Goal: Task Accomplishment & Management: Manage account settings

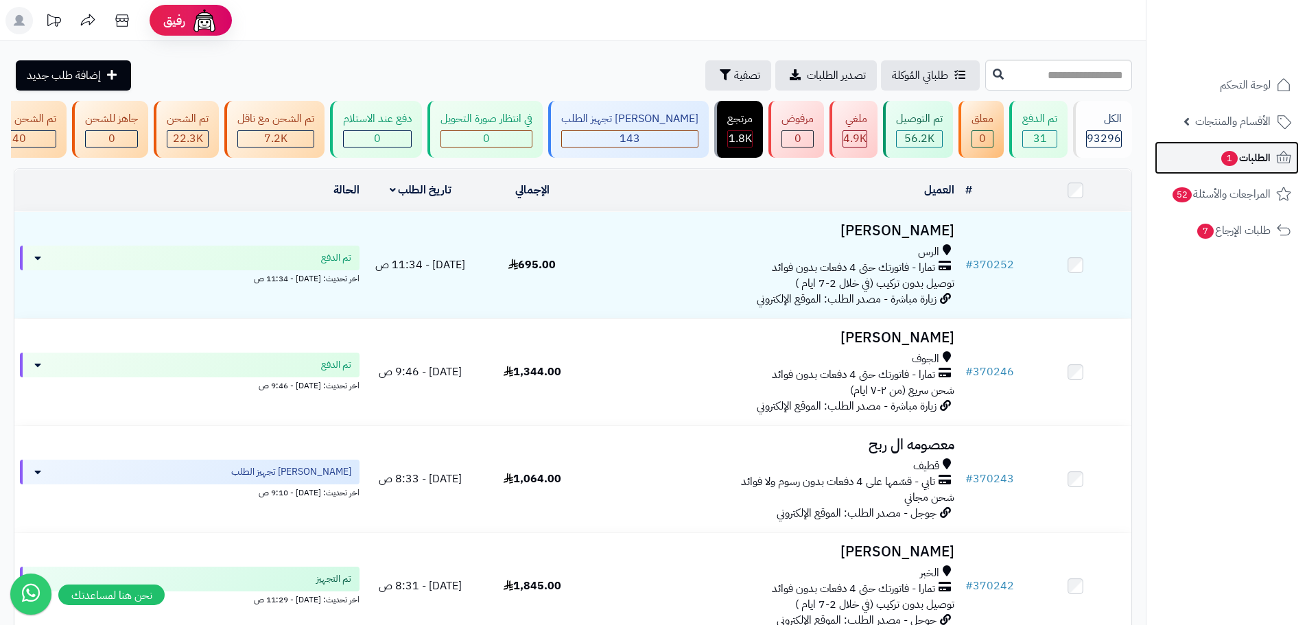
click at [1244, 161] on span "الطلبات 1" at bounding box center [1245, 157] width 51 height 19
click at [1234, 160] on span "1" at bounding box center [1229, 158] width 16 height 15
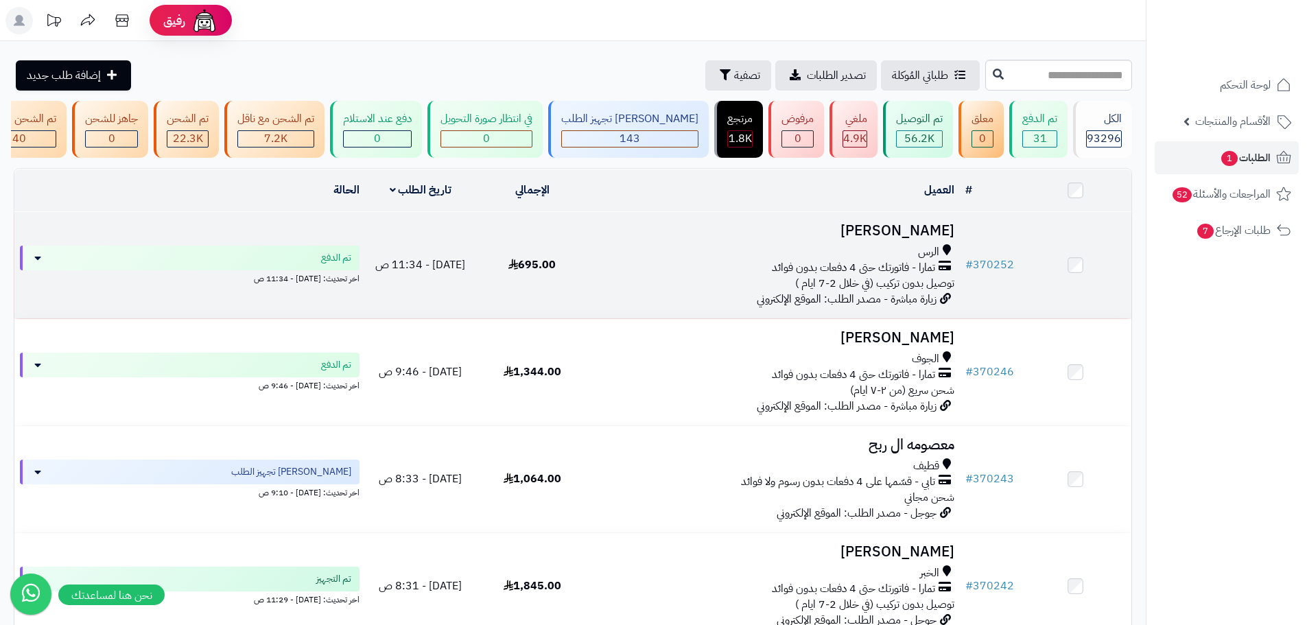
click at [836, 287] on span "توصيل بدون تركيب (في خلال 2-7 ايام )" at bounding box center [874, 283] width 159 height 16
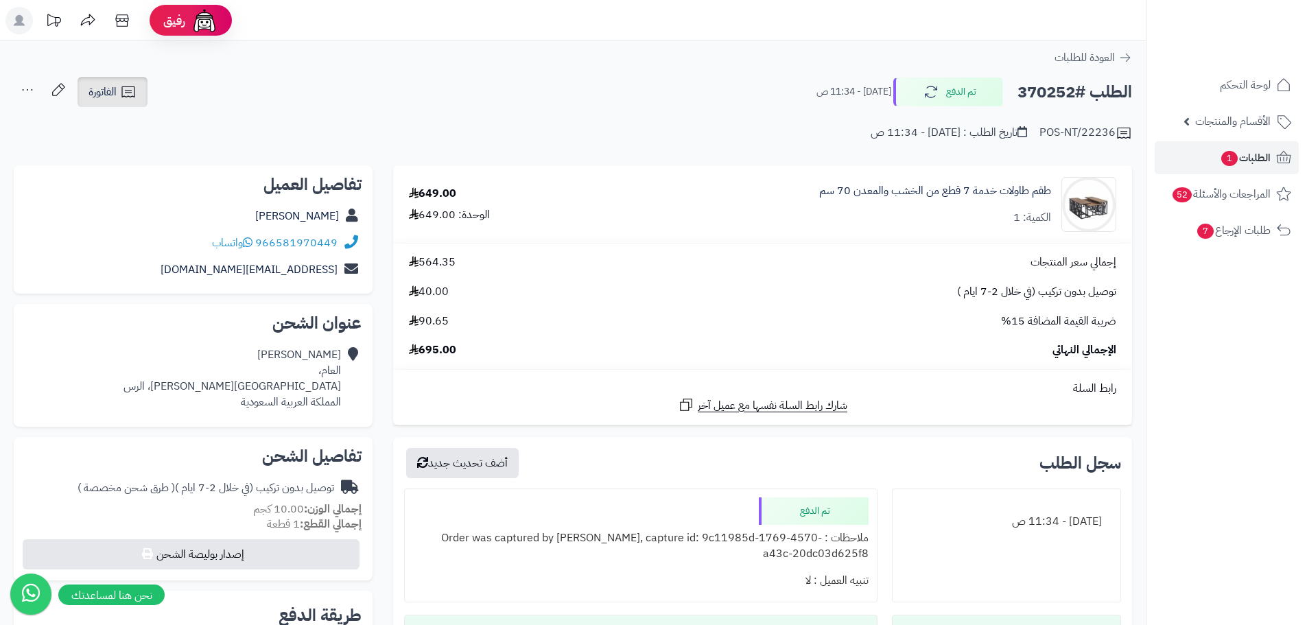
click at [108, 95] on span "الفاتورة" at bounding box center [103, 92] width 28 height 16
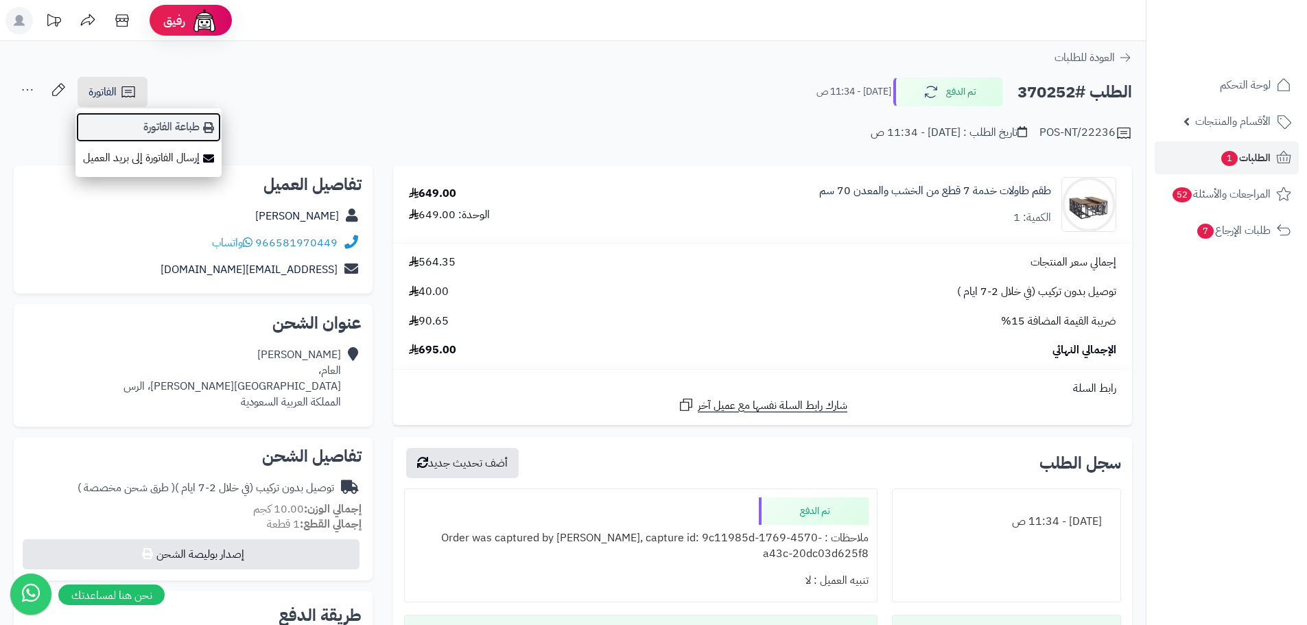
click at [193, 132] on link "طباعة الفاتورة" at bounding box center [148, 127] width 146 height 31
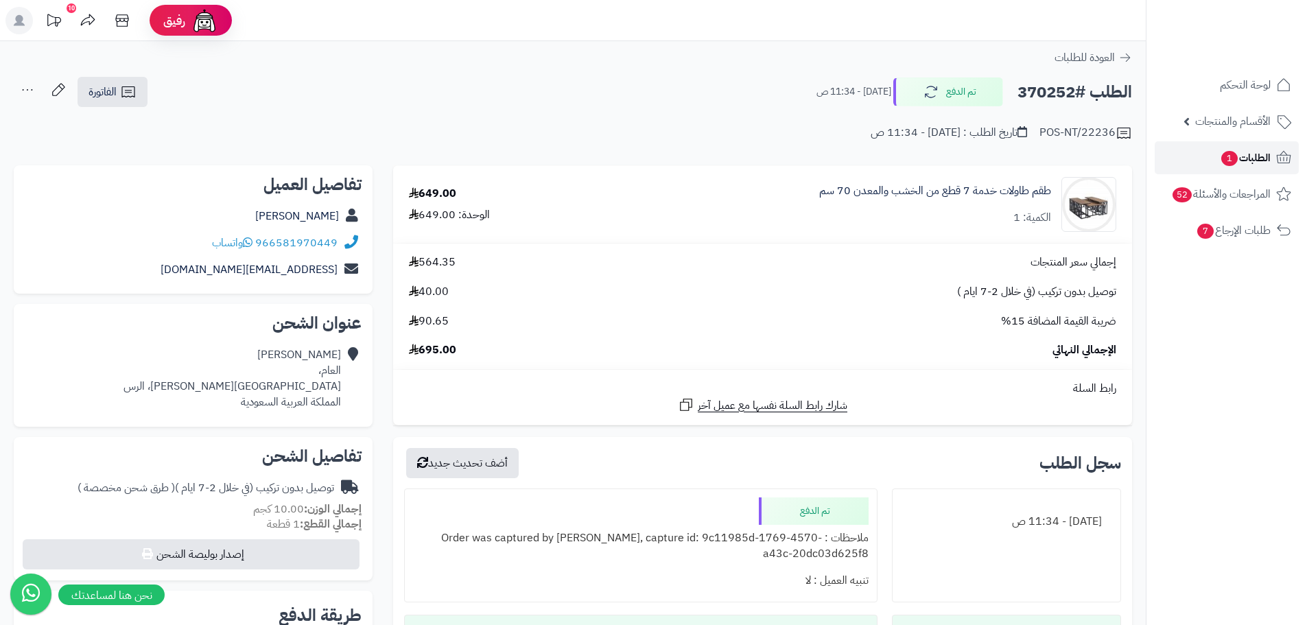
click at [1254, 153] on span "الطلبات 1" at bounding box center [1245, 157] width 51 height 19
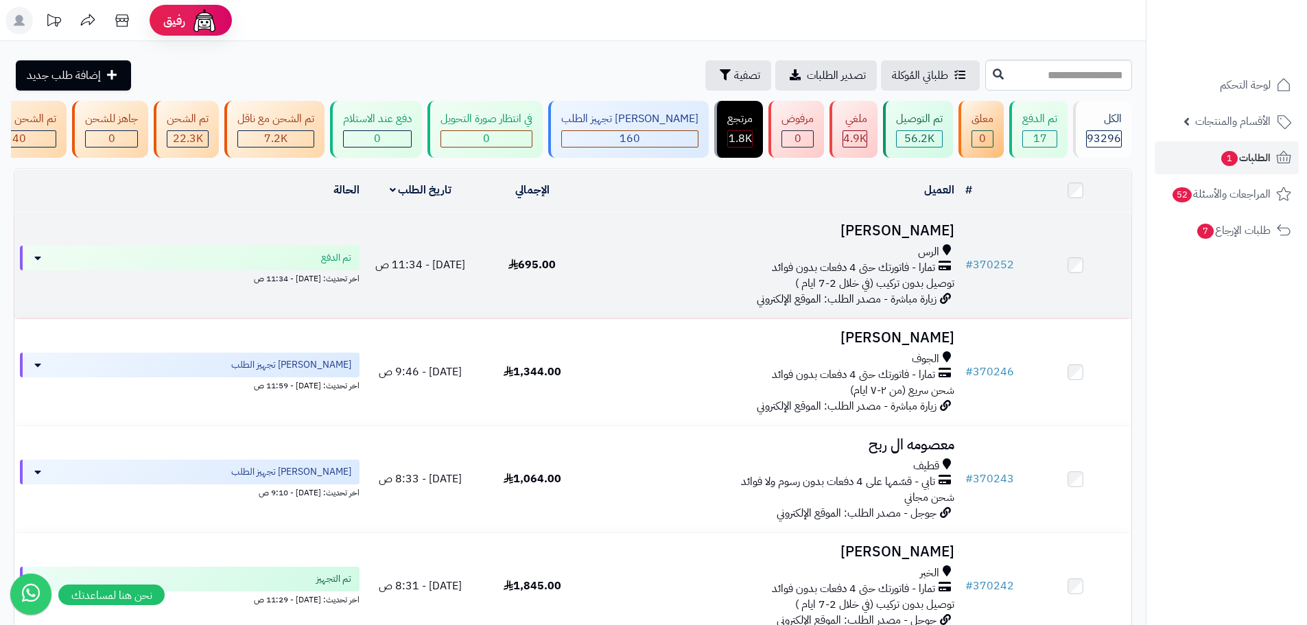
click at [715, 249] on td "عاصم البشري الرس تمارا - فاتورتك حتى 4 دفعات بدون فوائد توصيل بدون تركيب (في خل…" at bounding box center [774, 265] width 372 height 106
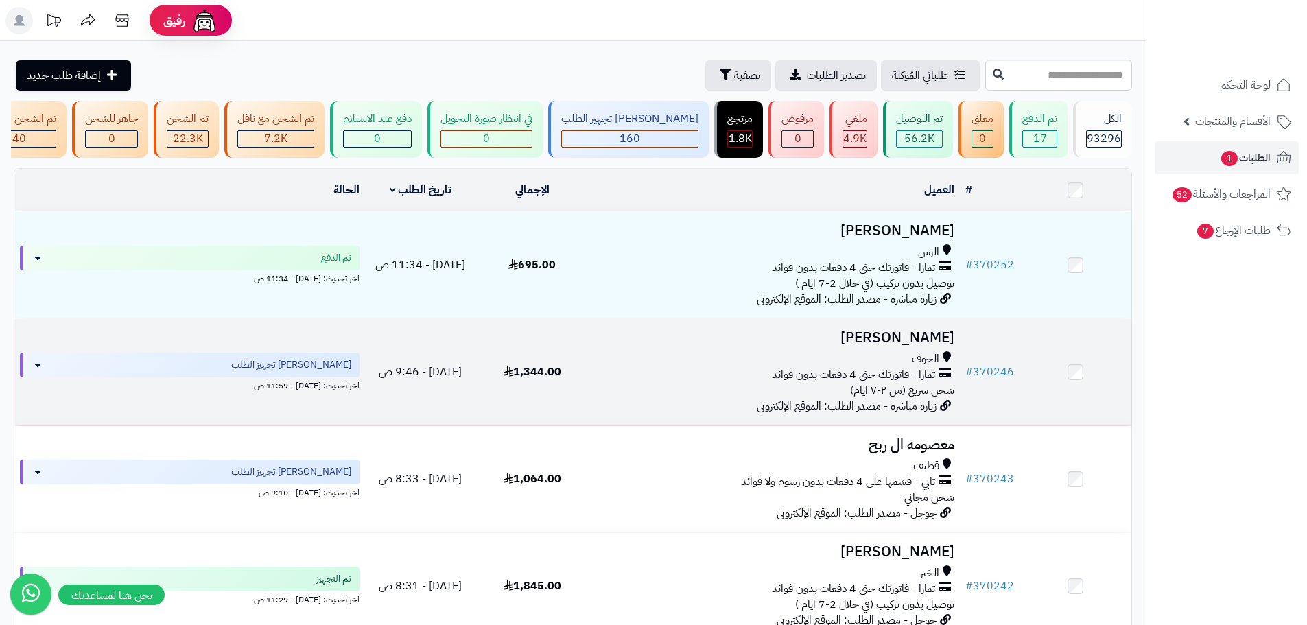
click at [706, 357] on td "احمد السرحاني الجوف تمارا - فاتورتك حتى 4 دفعات بدون فوائد شحن سريع (من ٢-٧ ايا…" at bounding box center [774, 372] width 372 height 106
click at [990, 380] on link "# 370246" at bounding box center [989, 372] width 49 height 16
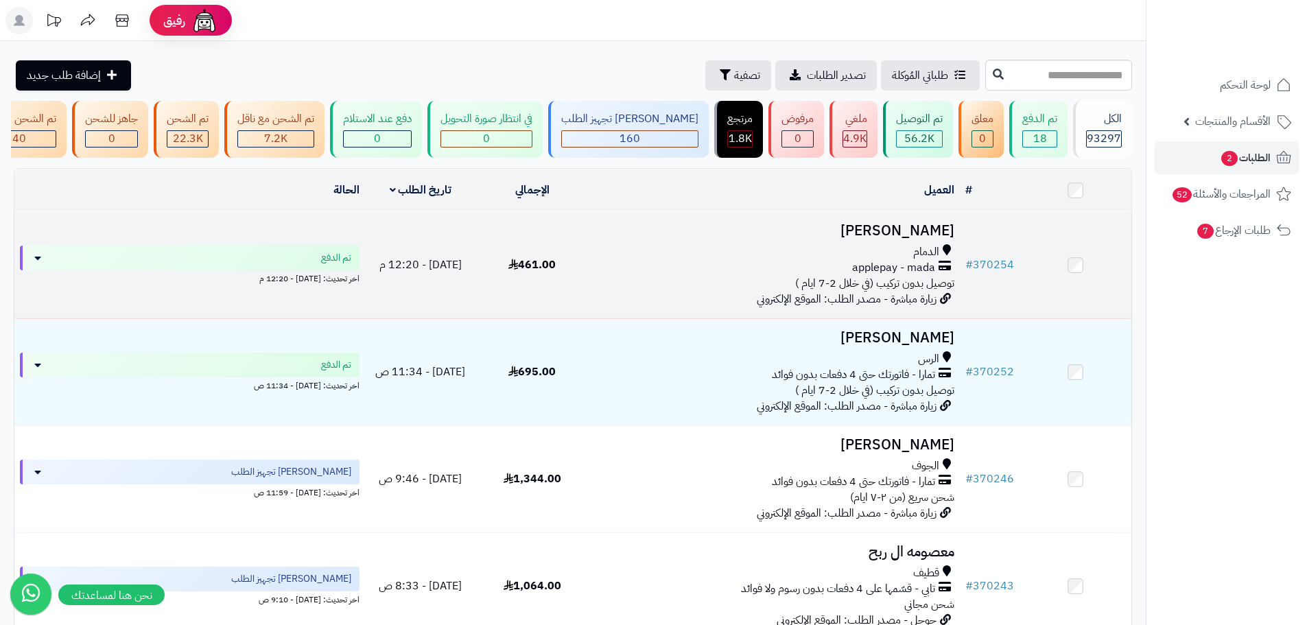
click at [776, 276] on div "applepay - mada" at bounding box center [773, 268] width 361 height 16
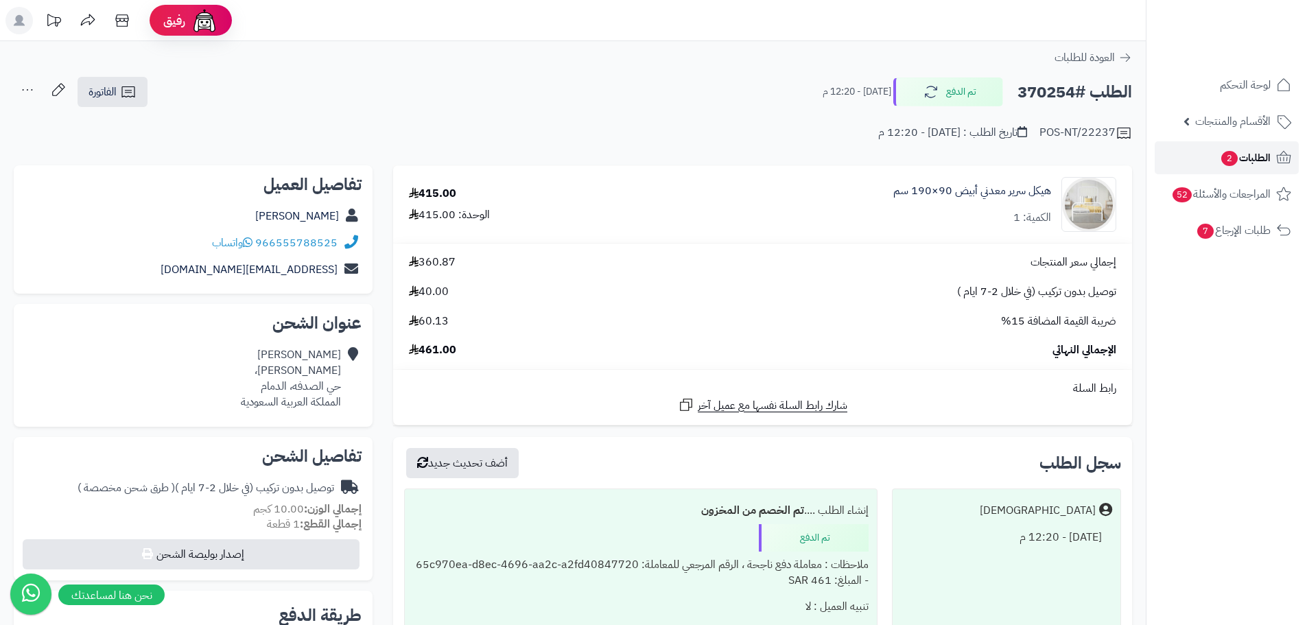
click at [1249, 150] on span "الطلبات 2" at bounding box center [1245, 157] width 51 height 19
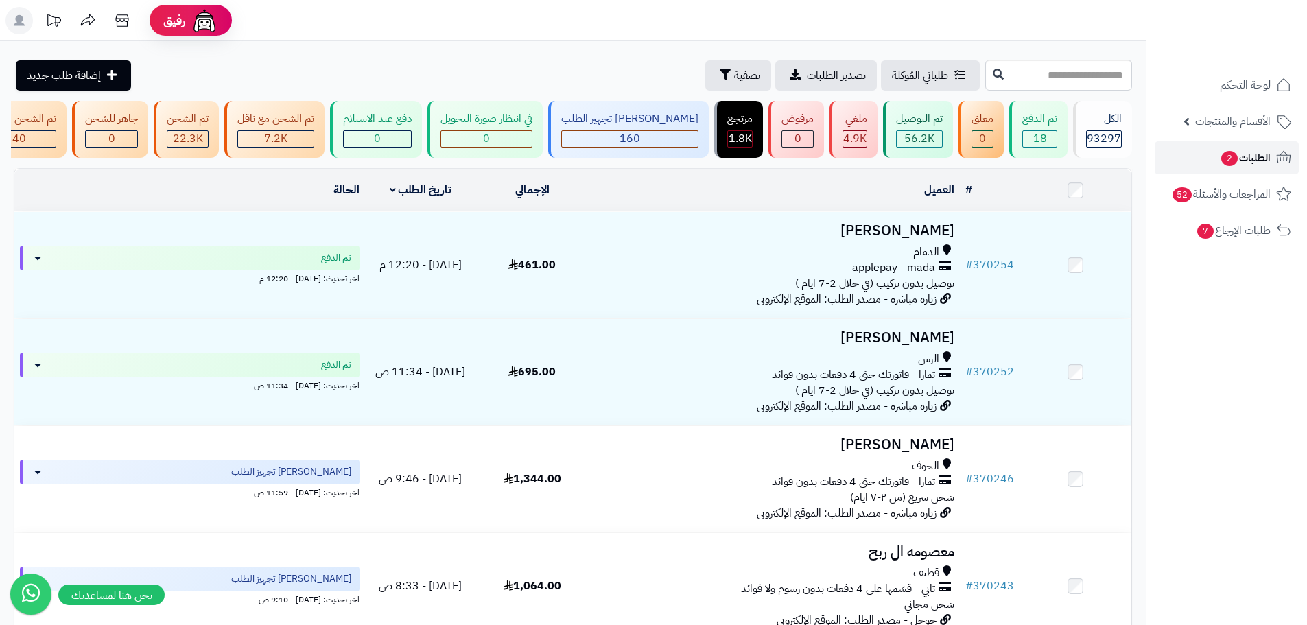
click at [1257, 165] on span "الطلبات 2" at bounding box center [1245, 157] width 51 height 19
click at [1228, 156] on span "2" at bounding box center [1229, 158] width 16 height 15
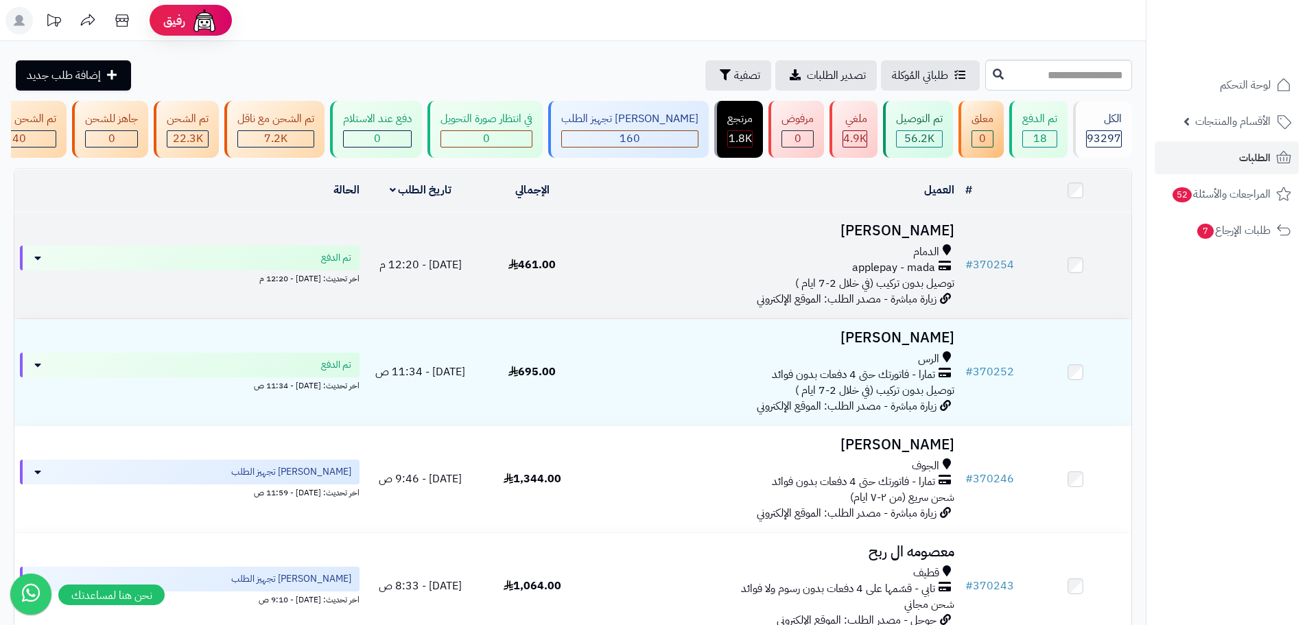
click at [767, 239] on h3 "[PERSON_NAME]" at bounding box center [773, 231] width 361 height 16
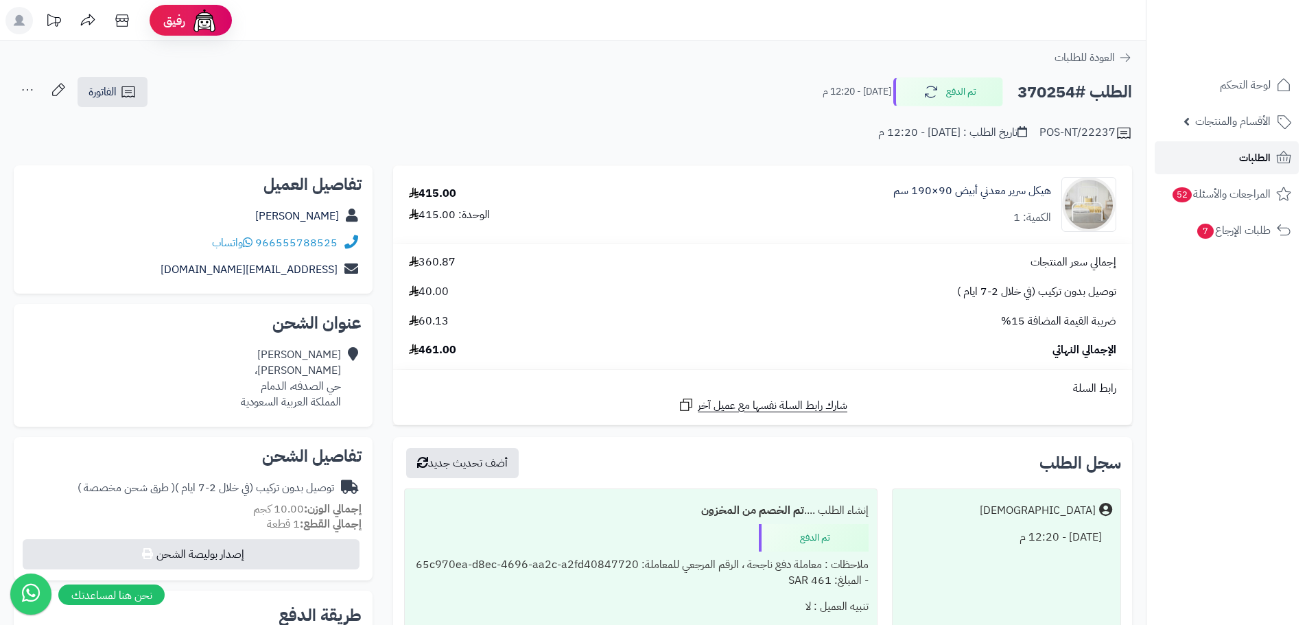
click at [1258, 150] on span "الطلبات" at bounding box center [1255, 157] width 32 height 19
